Goal: Information Seeking & Learning: Learn about a topic

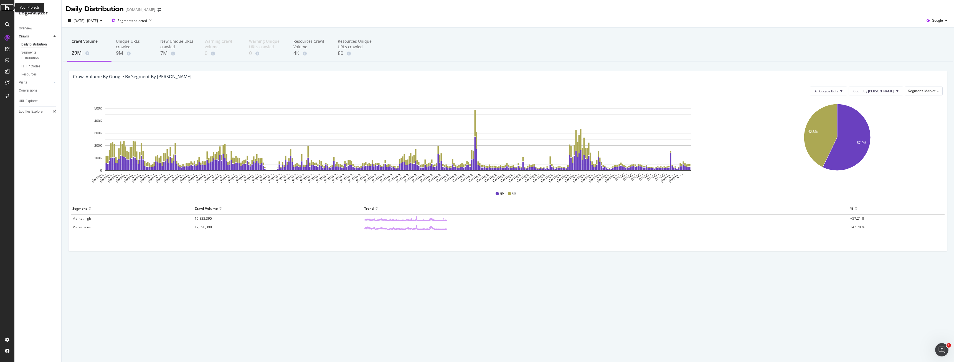
drag, startPoint x: 0, startPoint y: 0, endPoint x: 8, endPoint y: 10, distance: 12.9
click at [8, 10] on icon at bounding box center [7, 7] width 5 height 7
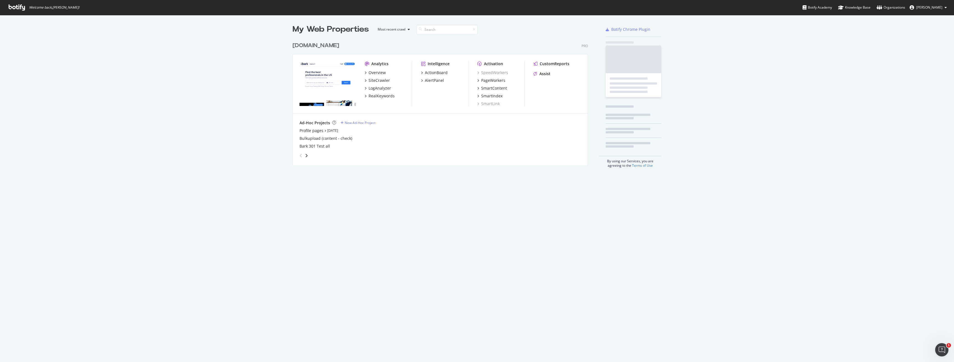
scroll to position [358, 946]
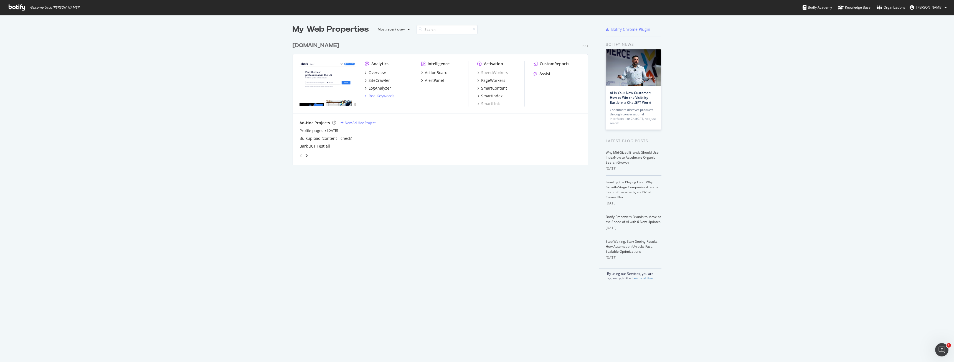
click at [387, 94] on div "RealKeywords" at bounding box center [382, 96] width 26 height 6
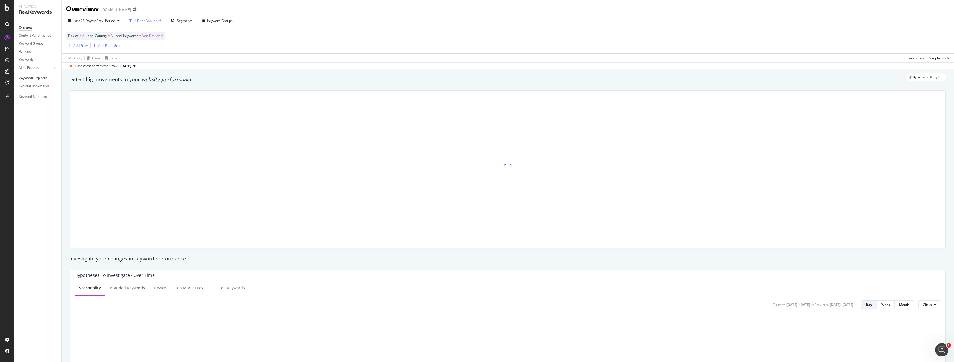
click at [39, 78] on div "Keywords Explorer" at bounding box center [33, 78] width 28 height 6
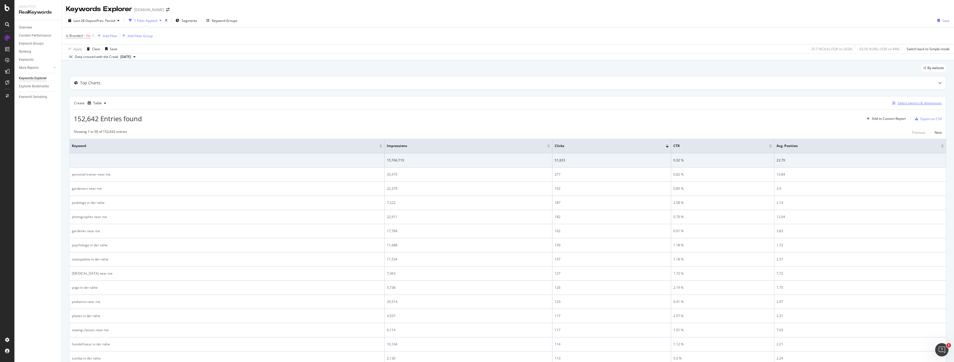
click at [904, 104] on div "Select metrics & dimensions" at bounding box center [920, 103] width 44 height 5
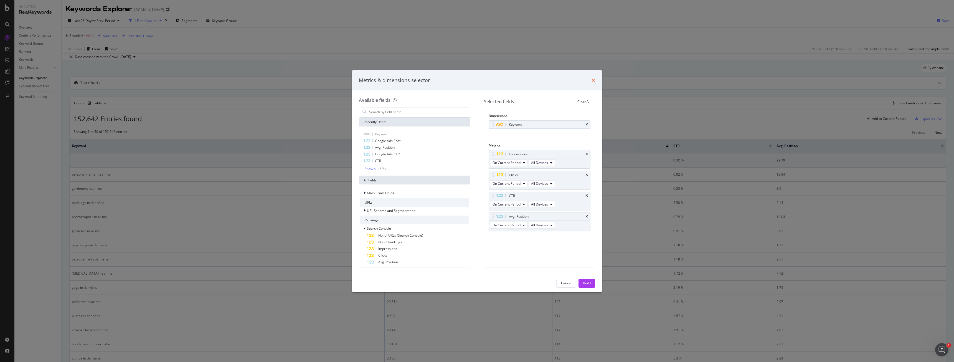
click at [594, 80] on icon "times" at bounding box center [593, 80] width 3 height 4
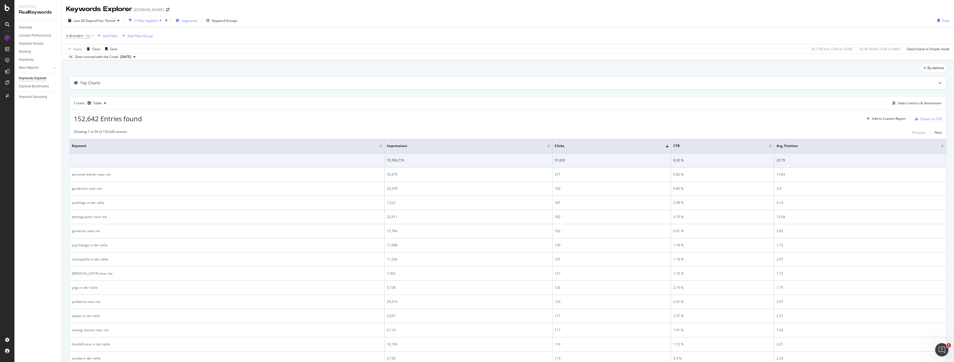
click at [181, 21] on div "Segments" at bounding box center [187, 20] width 22 height 8
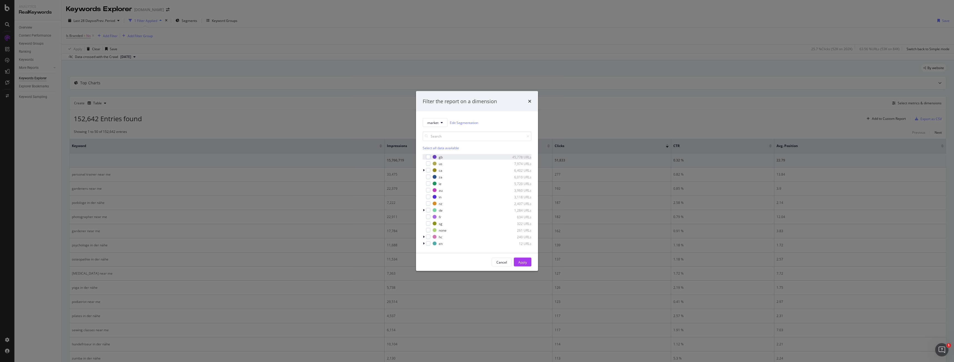
click at [431, 157] on div "gb 45,778 URLs" at bounding box center [477, 157] width 109 height 6
click at [428, 162] on div "modal" at bounding box center [428, 163] width 4 height 4
drag, startPoint x: 521, startPoint y: 262, endPoint x: 513, endPoint y: 258, distance: 8.9
click at [520, 262] on div "Apply" at bounding box center [523, 262] width 9 height 5
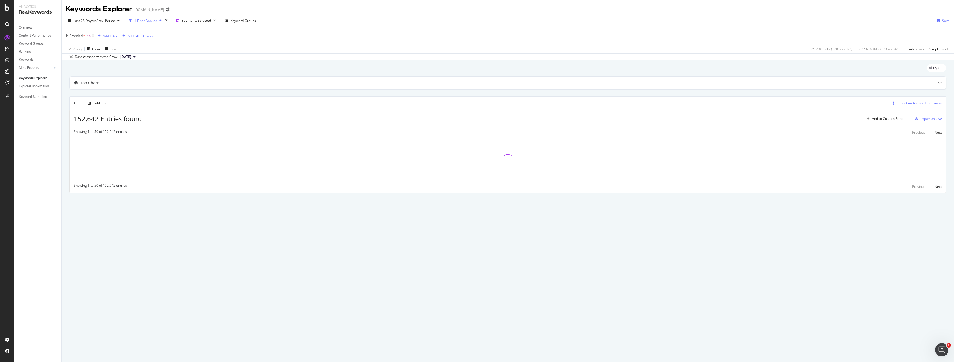
click at [928, 105] on div "Select metrics & dimensions" at bounding box center [920, 103] width 44 height 5
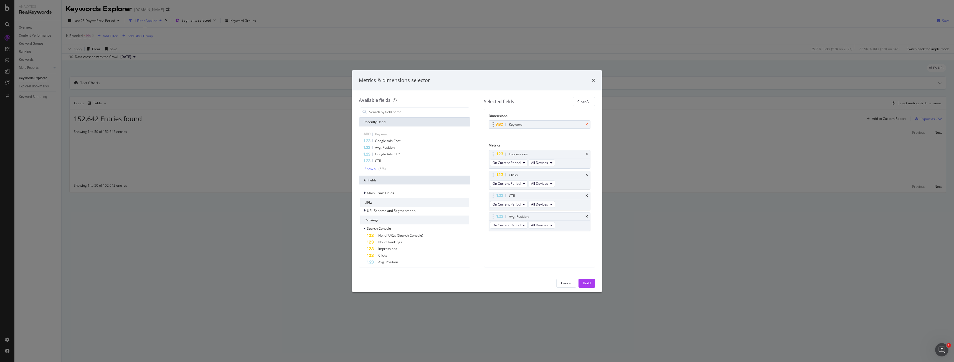
click at [587, 125] on icon "times" at bounding box center [587, 124] width 2 height 3
click at [432, 111] on input "modal" at bounding box center [419, 112] width 100 height 8
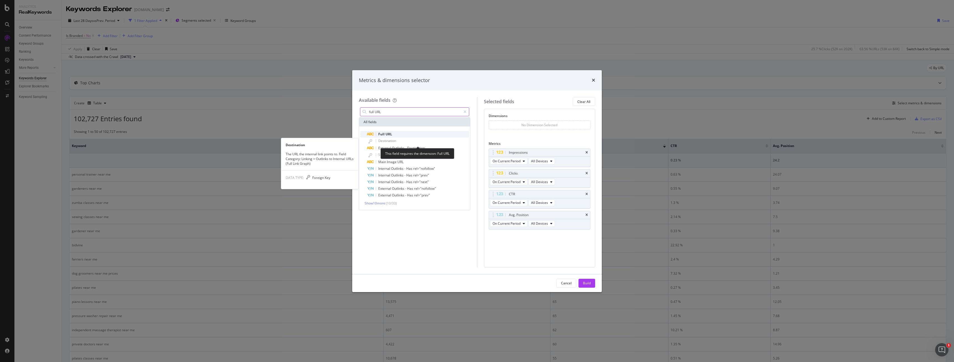
type input "full URL"
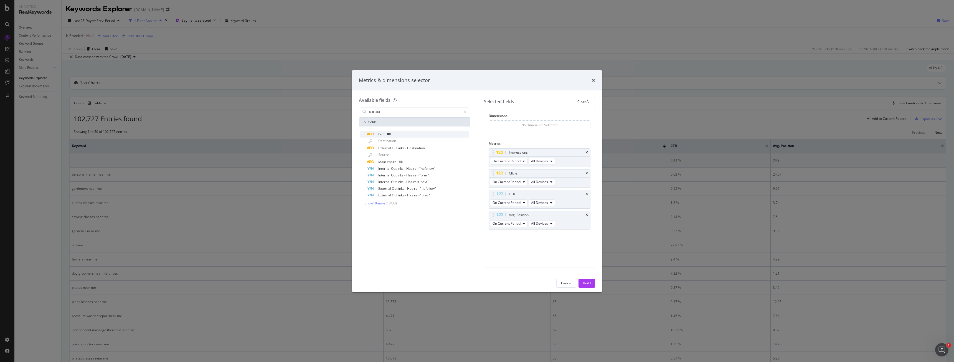
click at [445, 136] on div "Full URL" at bounding box center [418, 134] width 102 height 7
click at [583, 280] on div "Build" at bounding box center [587, 283] width 8 height 8
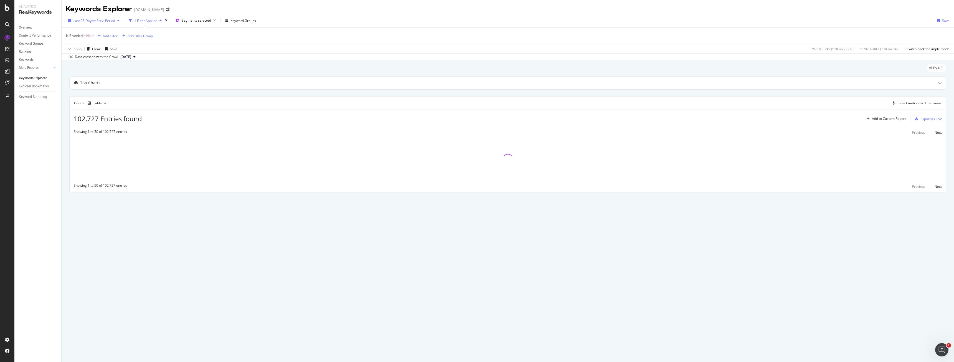
click at [95, 24] on div "Last 28 Days vs Prev. Period" at bounding box center [94, 20] width 56 height 8
click at [86, 66] on div "Last Year" at bounding box center [87, 66] width 14 height 5
type input "[DATE]"
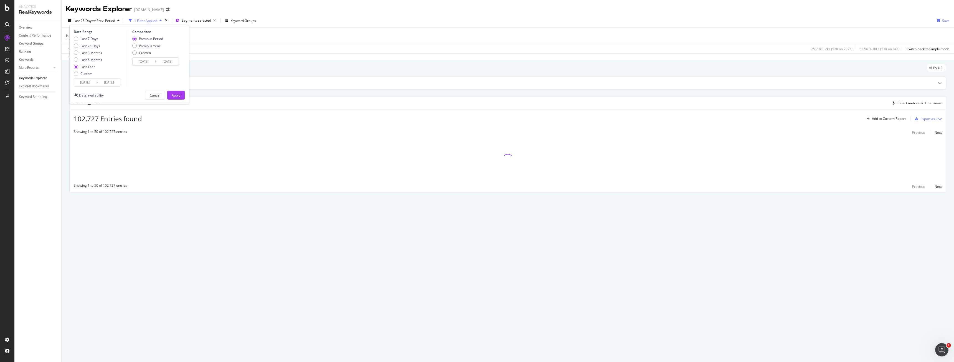
click at [92, 66] on div "Last Year" at bounding box center [87, 66] width 14 height 5
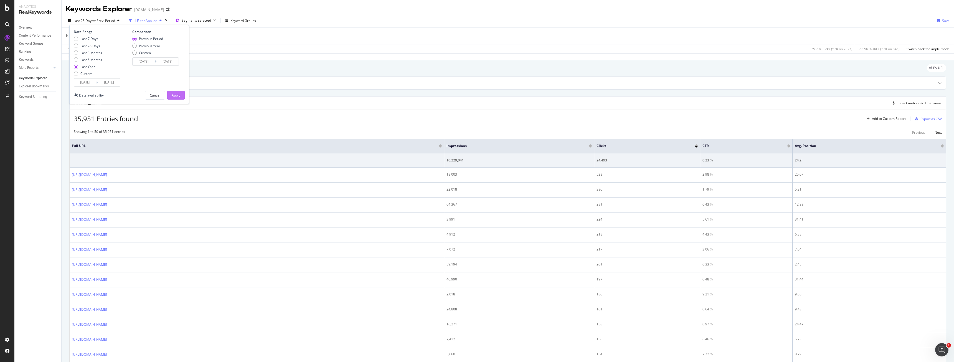
click at [174, 95] on div "Apply" at bounding box center [176, 95] width 9 height 5
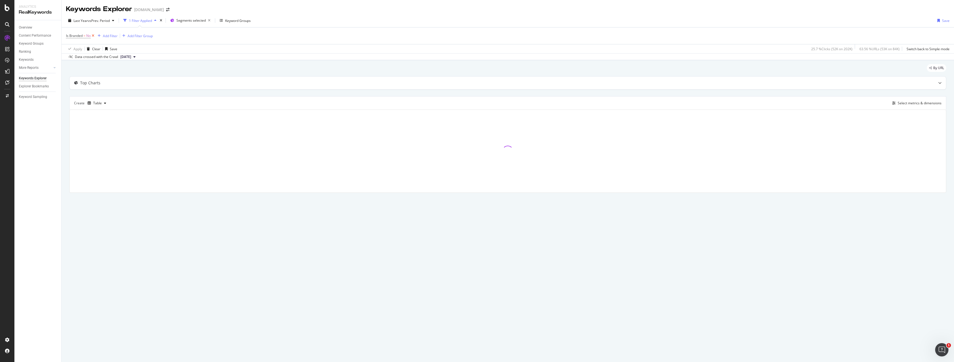
click at [93, 35] on icon at bounding box center [93, 36] width 5 height 6
click at [85, 36] on div "Add Filter" at bounding box center [81, 35] width 15 height 5
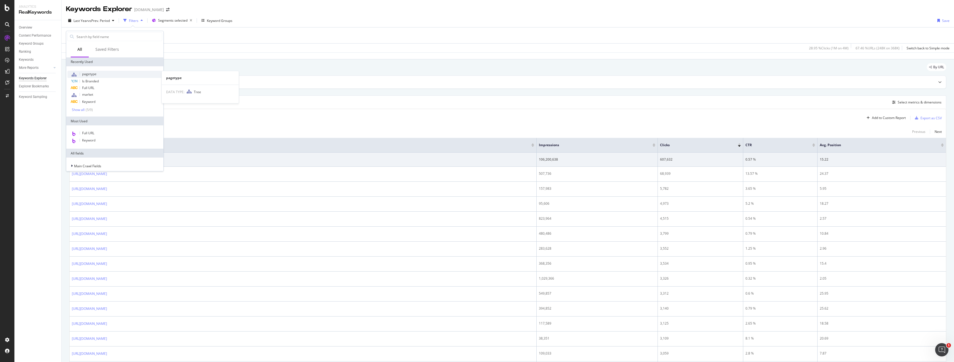
click at [90, 73] on span "pagetype" at bounding box center [89, 74] width 14 height 5
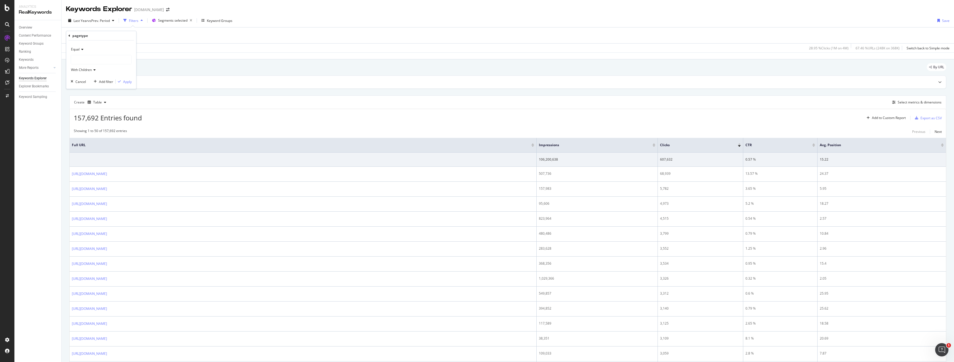
click at [89, 58] on div at bounding box center [101, 59] width 60 height 9
click at [119, 70] on span "Select" at bounding box center [122, 70] width 10 height 5
click at [126, 80] on div "Apply" at bounding box center [127, 81] width 9 height 5
click at [912, 99] on div "Create Table Select metrics & dimensions" at bounding box center [507, 102] width 877 height 13
click at [911, 100] on div "Select metrics & dimensions" at bounding box center [916, 103] width 52 height 6
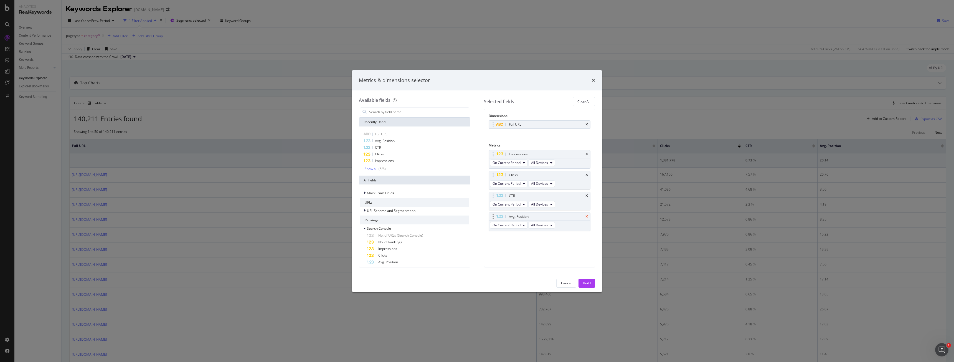
click at [587, 197] on icon "times" at bounding box center [587, 195] width 2 height 3
click at [588, 196] on icon "times" at bounding box center [587, 195] width 2 height 3
click at [589, 279] on div "Build" at bounding box center [587, 283] width 8 height 8
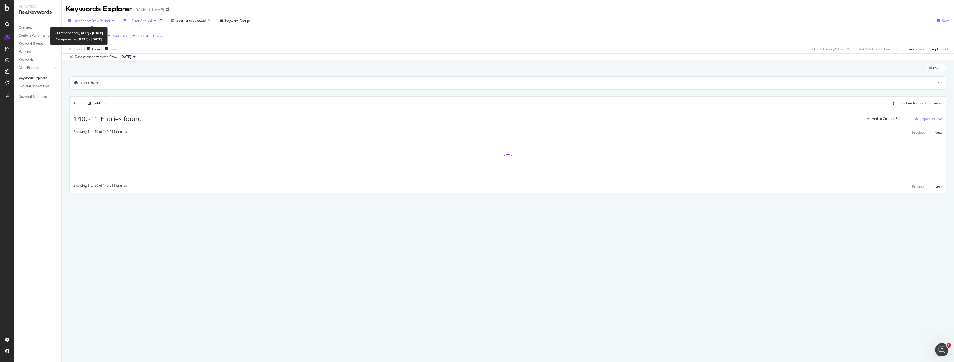
click at [90, 17] on div "Last Year vs Prev. Period" at bounding box center [91, 20] width 50 height 8
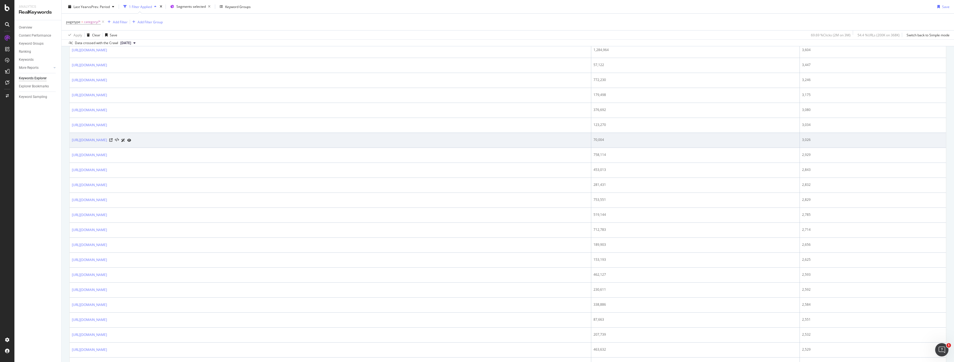
scroll to position [420, 0]
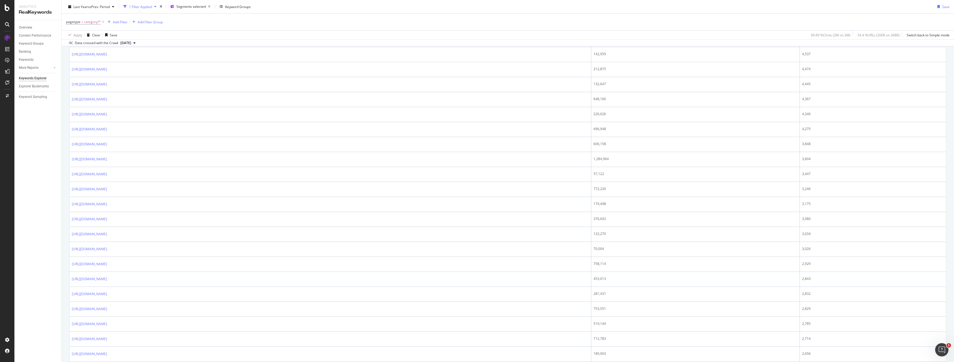
drag, startPoint x: 231, startPoint y: 90, endPoint x: 23, endPoint y: 165, distance: 220.7
click at [23, 165] on div "Overview Content Performance Keyword Groups Ranking Keywords More Reports Count…" at bounding box center [37, 191] width 47 height 342
